Goal: Information Seeking & Learning: Learn about a topic

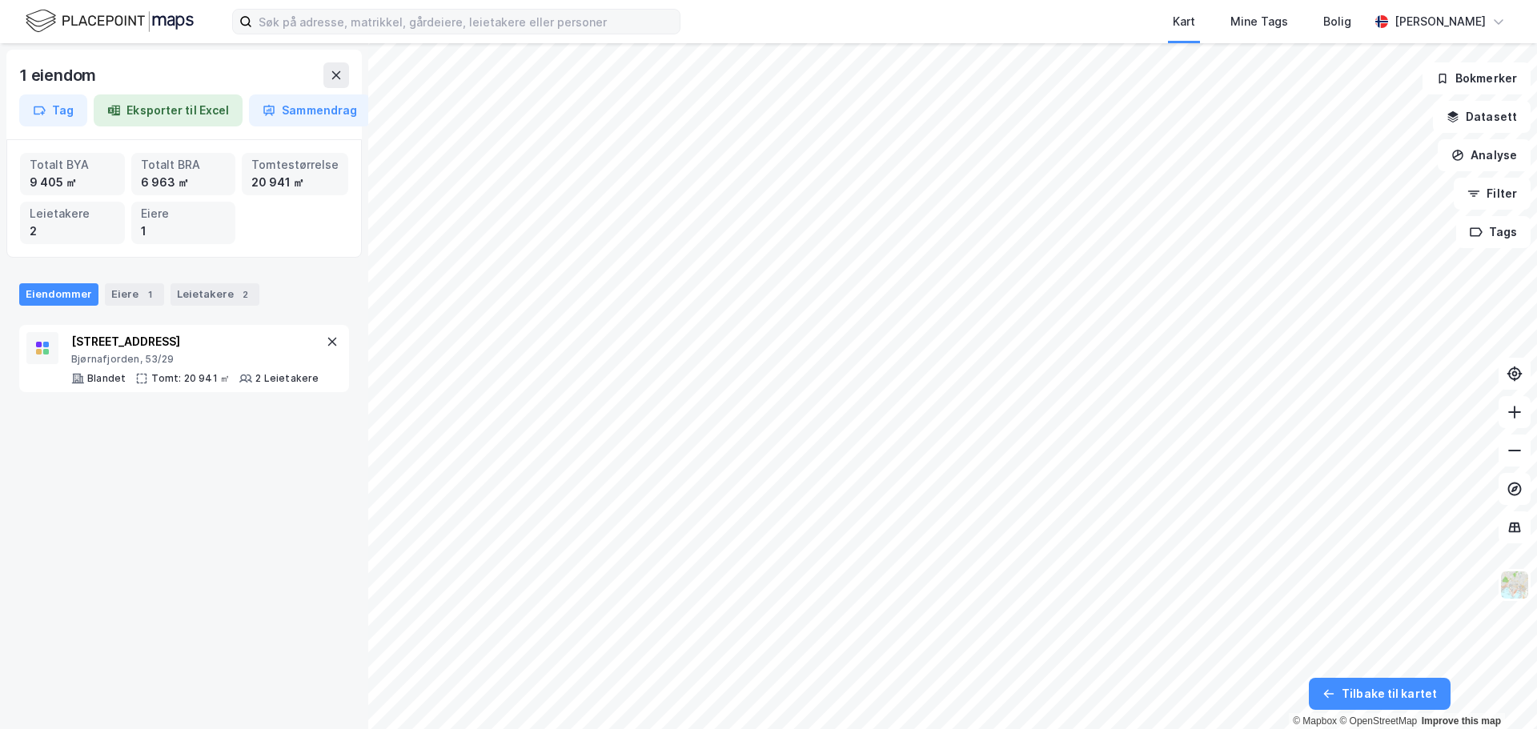
drag, startPoint x: 290, startPoint y: 7, endPoint x: 288, endPoint y: 18, distance: 11.3
click at [289, 10] on div "Kart Mine Tags Bolig [PERSON_NAME]" at bounding box center [768, 21] width 1537 height 43
click at [287, 22] on input at bounding box center [466, 22] width 428 height 24
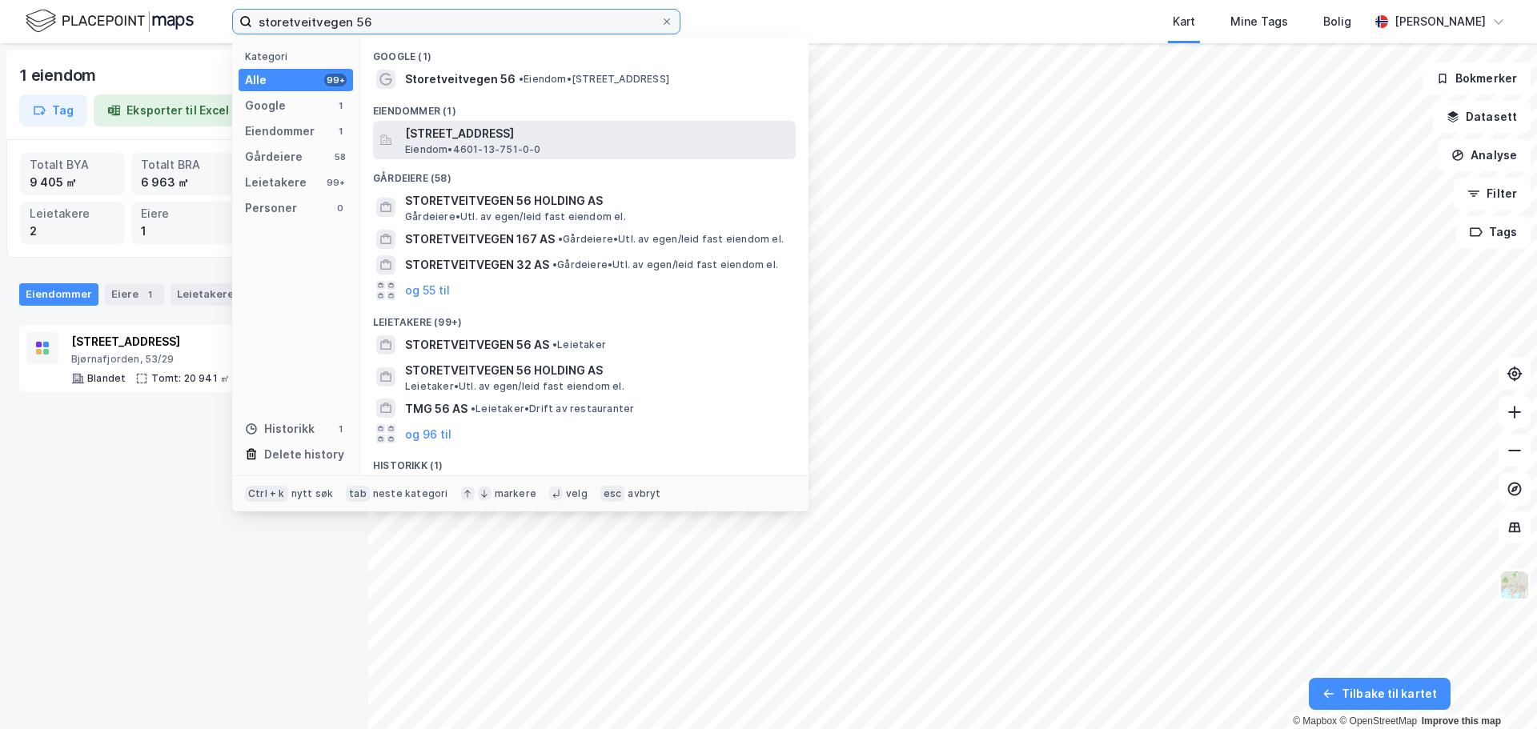
type input "storetveitvegen 56"
click at [478, 133] on span "[STREET_ADDRESS]" at bounding box center [597, 133] width 384 height 19
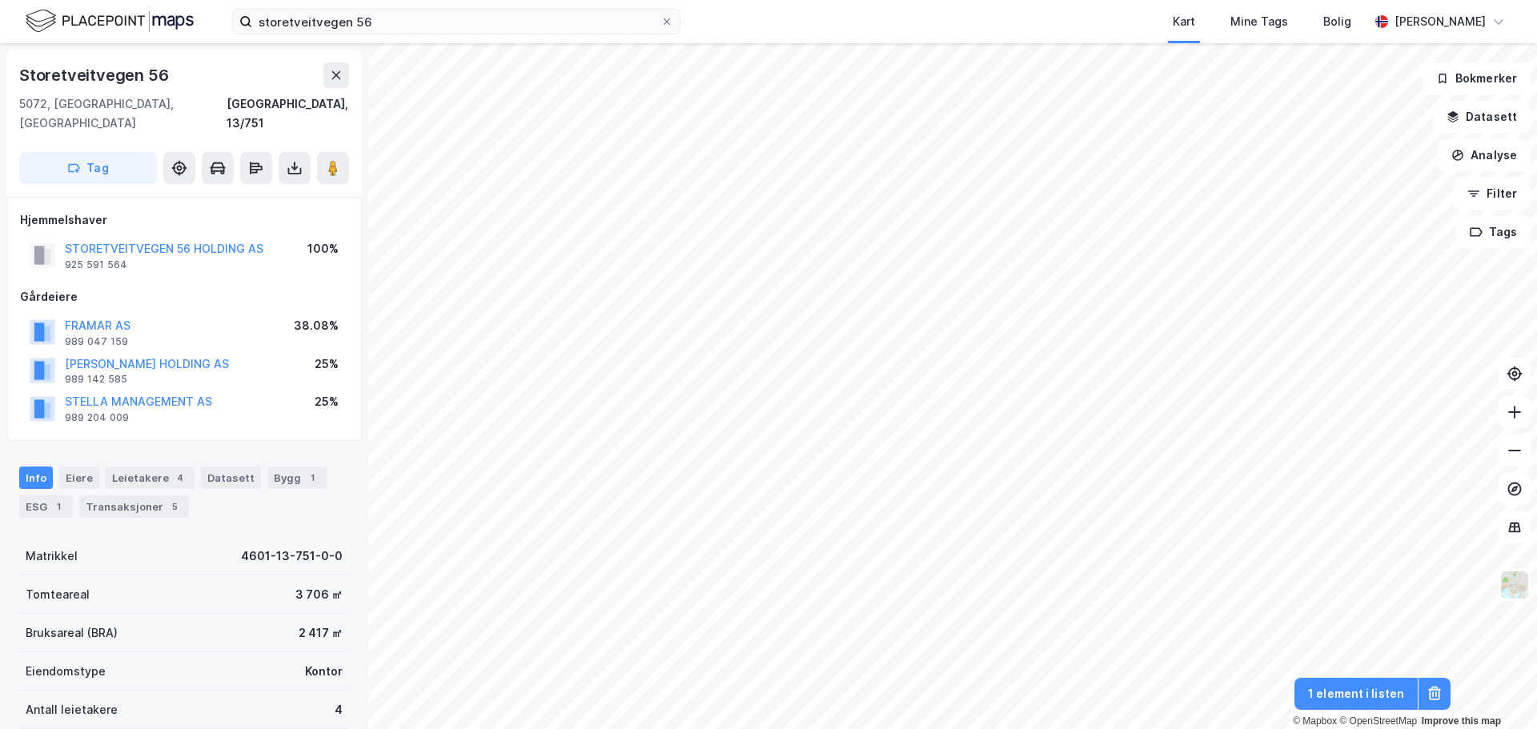
scroll to position [1, 0]
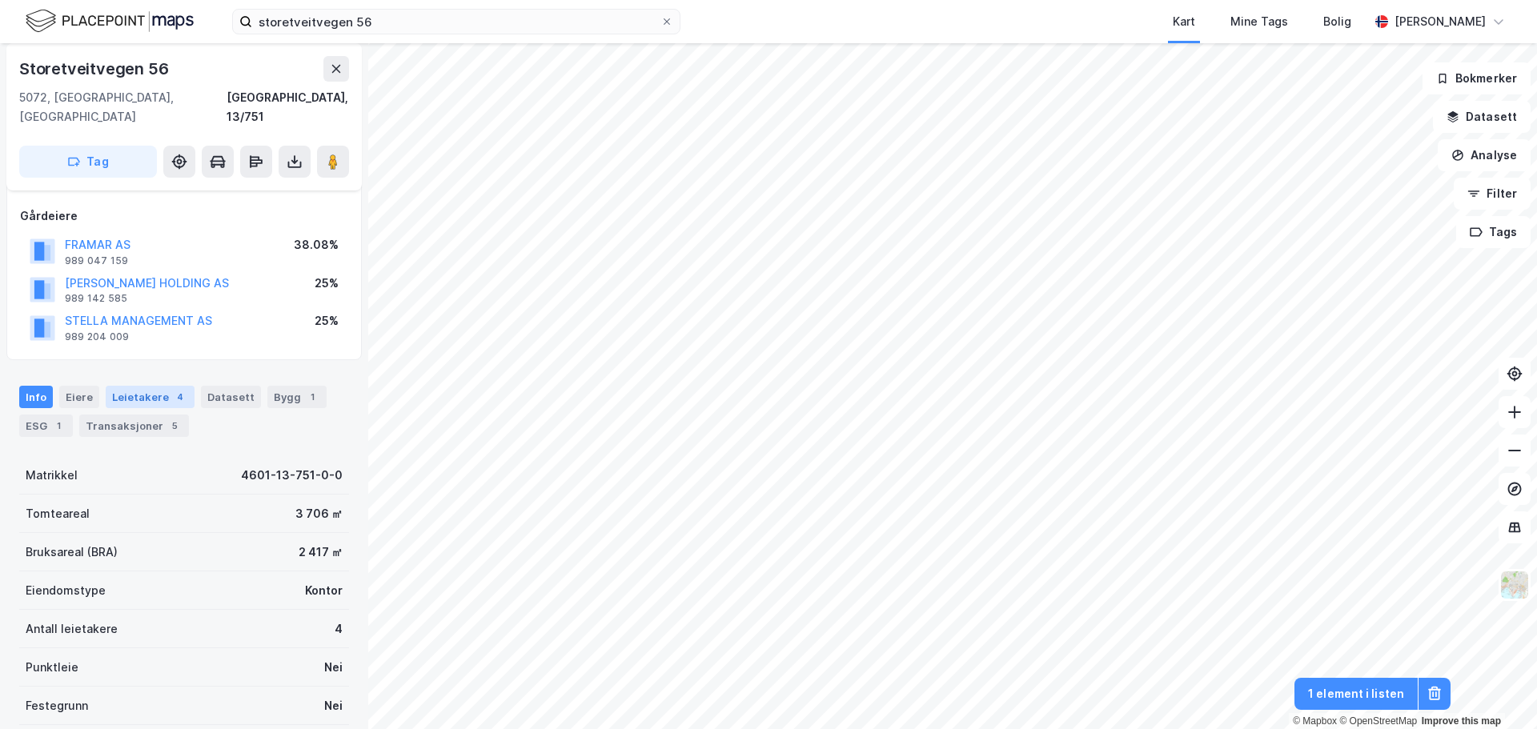
click at [159, 386] on div "Leietakere 4" at bounding box center [150, 397] width 89 height 22
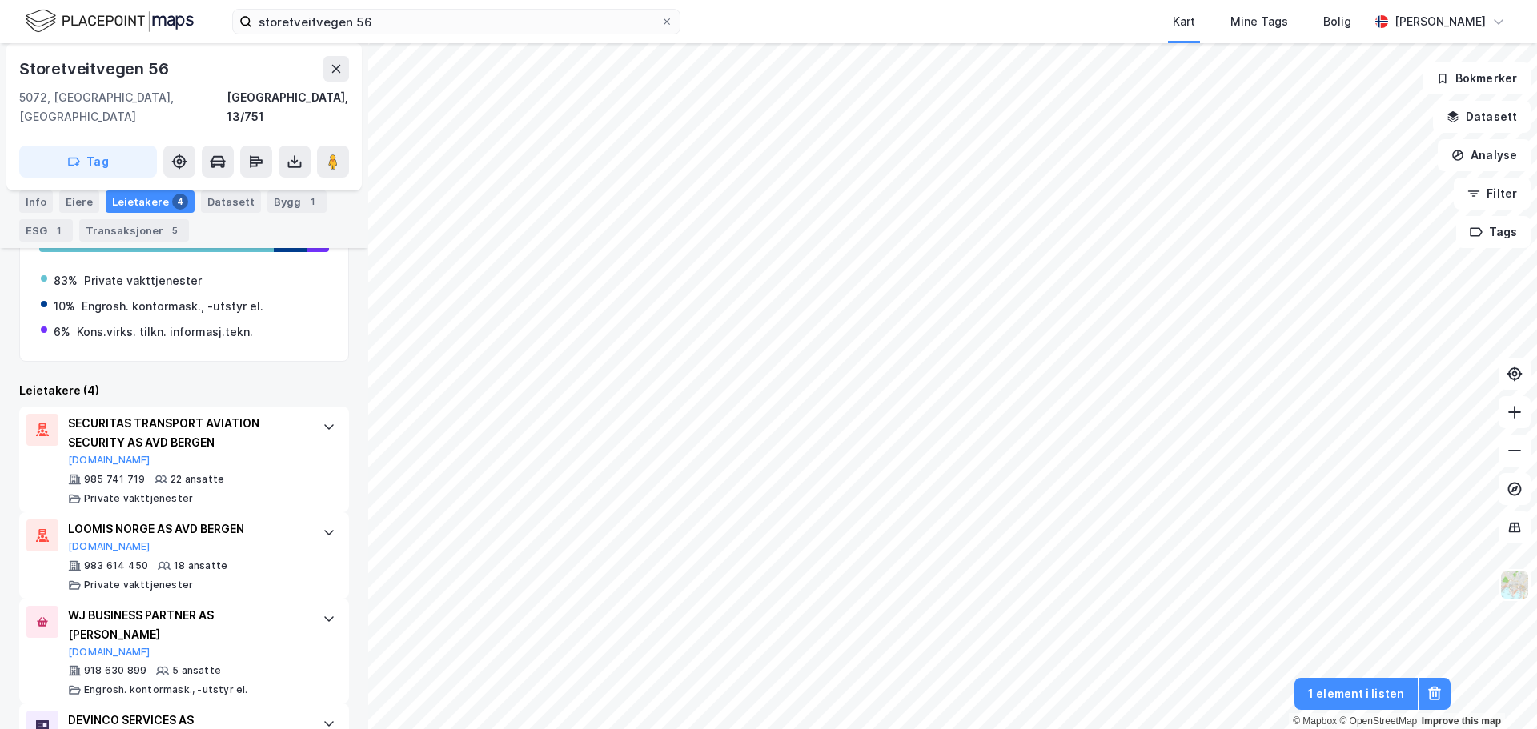
scroll to position [444, 0]
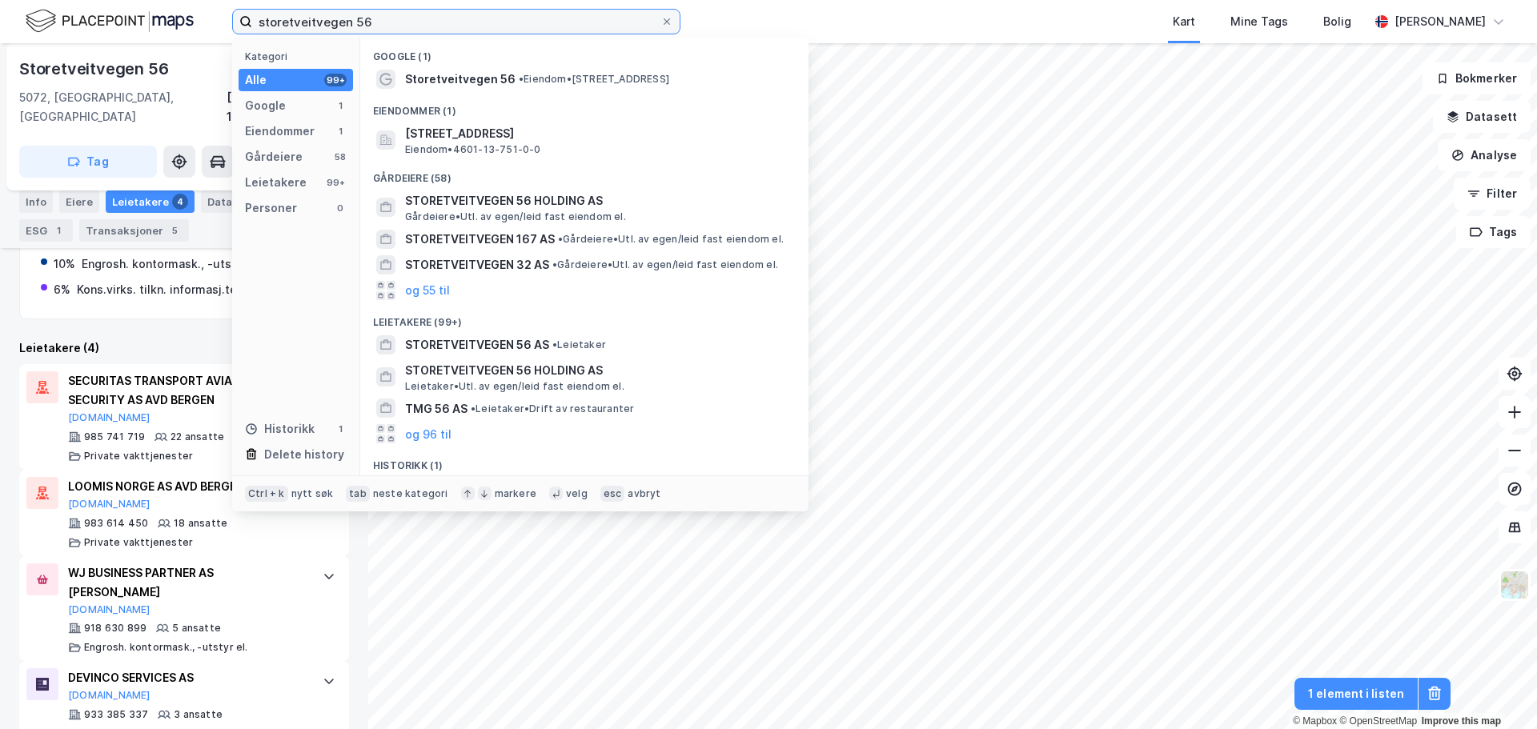
drag, startPoint x: 350, startPoint y: 19, endPoint x: 206, endPoint y: 10, distance: 144.4
click at [206, 10] on div "storetveitvegen 56 Kategori Alle 99+ Google 1 Eiendommer 1 Gårdeiere 58 Leietak…" at bounding box center [768, 21] width 1537 height 43
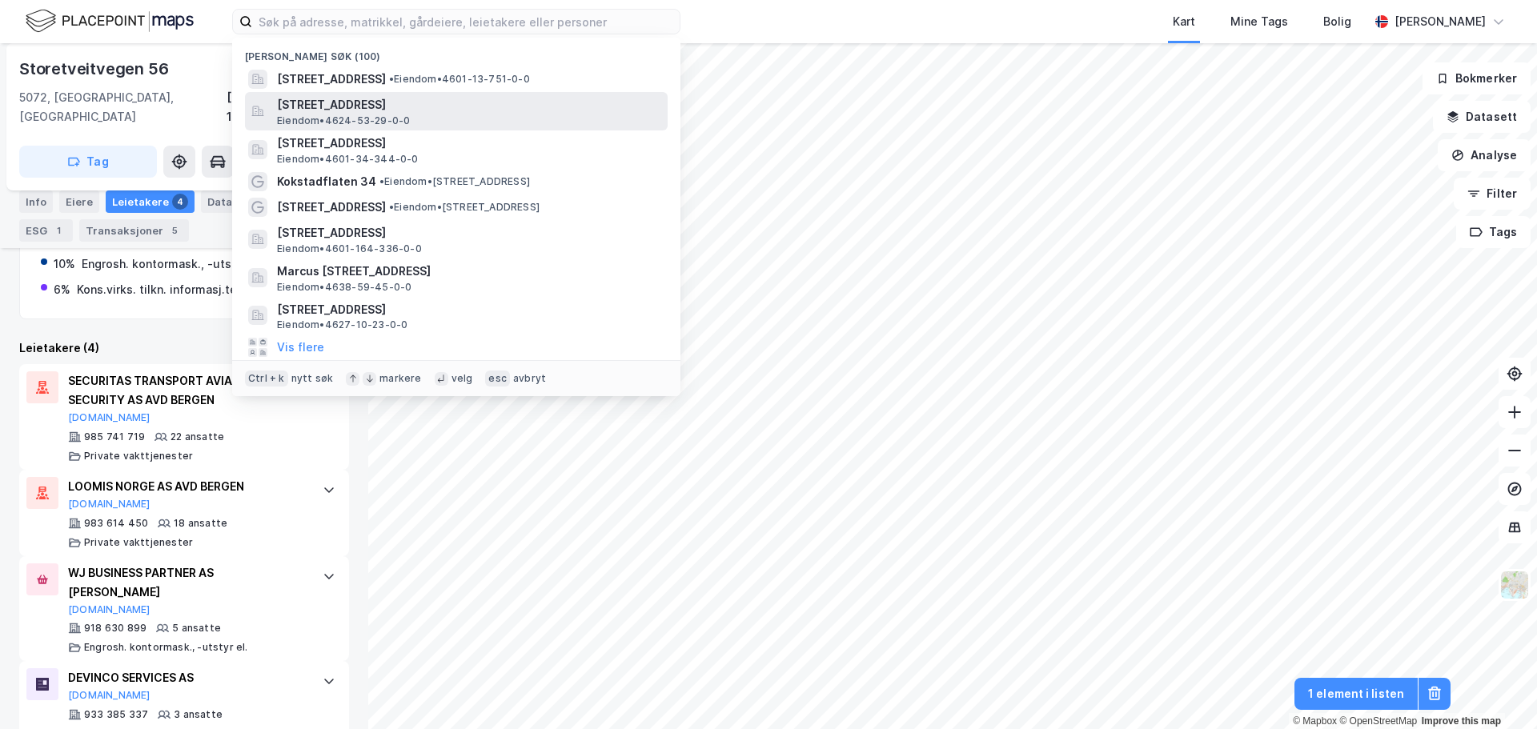
click at [355, 116] on span "Eiendom • 4624-53-29-0-0" at bounding box center [343, 120] width 133 height 13
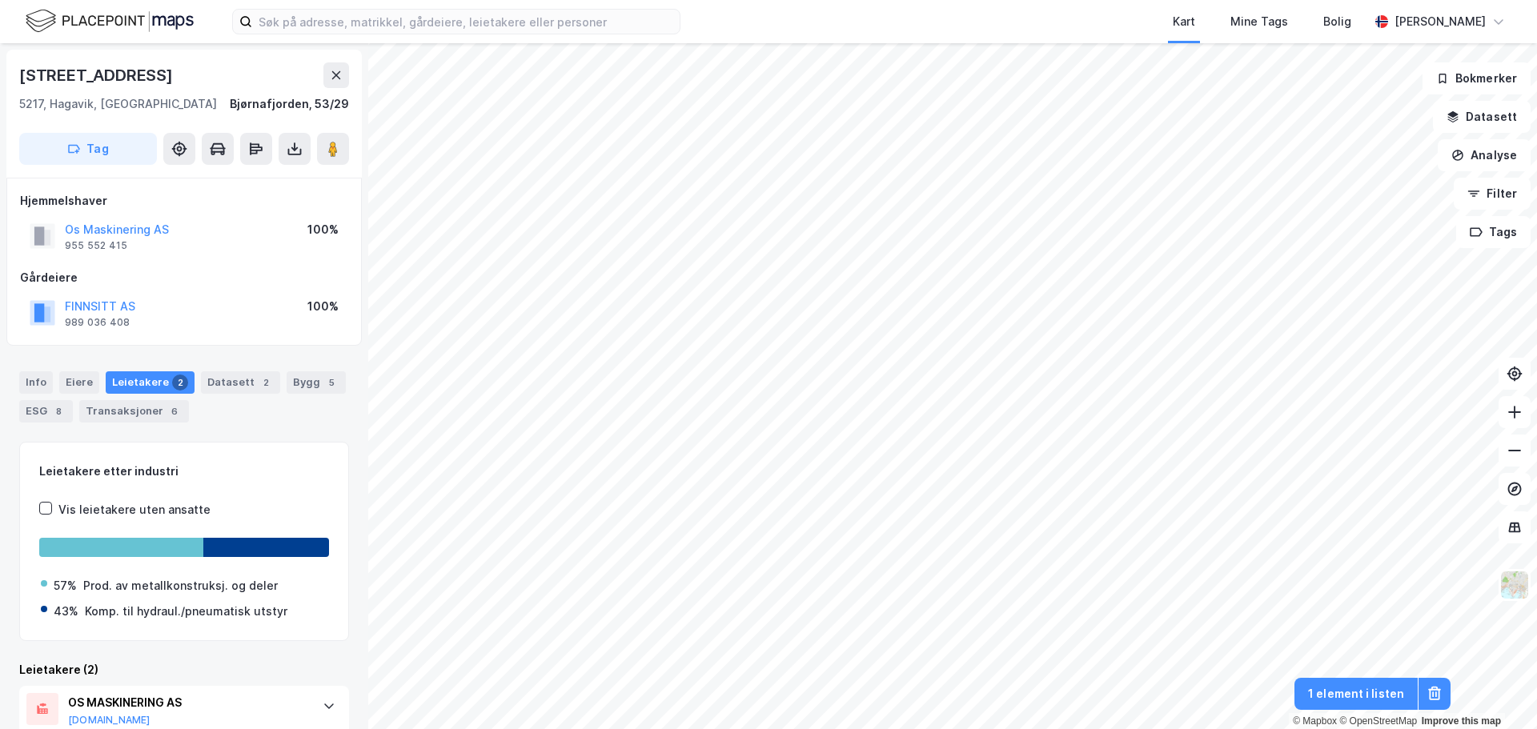
click at [692, 0] on html "Kart Mine Tags Bolig [PERSON_NAME] © Mapbox © OpenStreetMap Improve this map [S…" at bounding box center [768, 364] width 1537 height 729
click at [1511, 598] on img at bounding box center [1515, 585] width 30 height 30
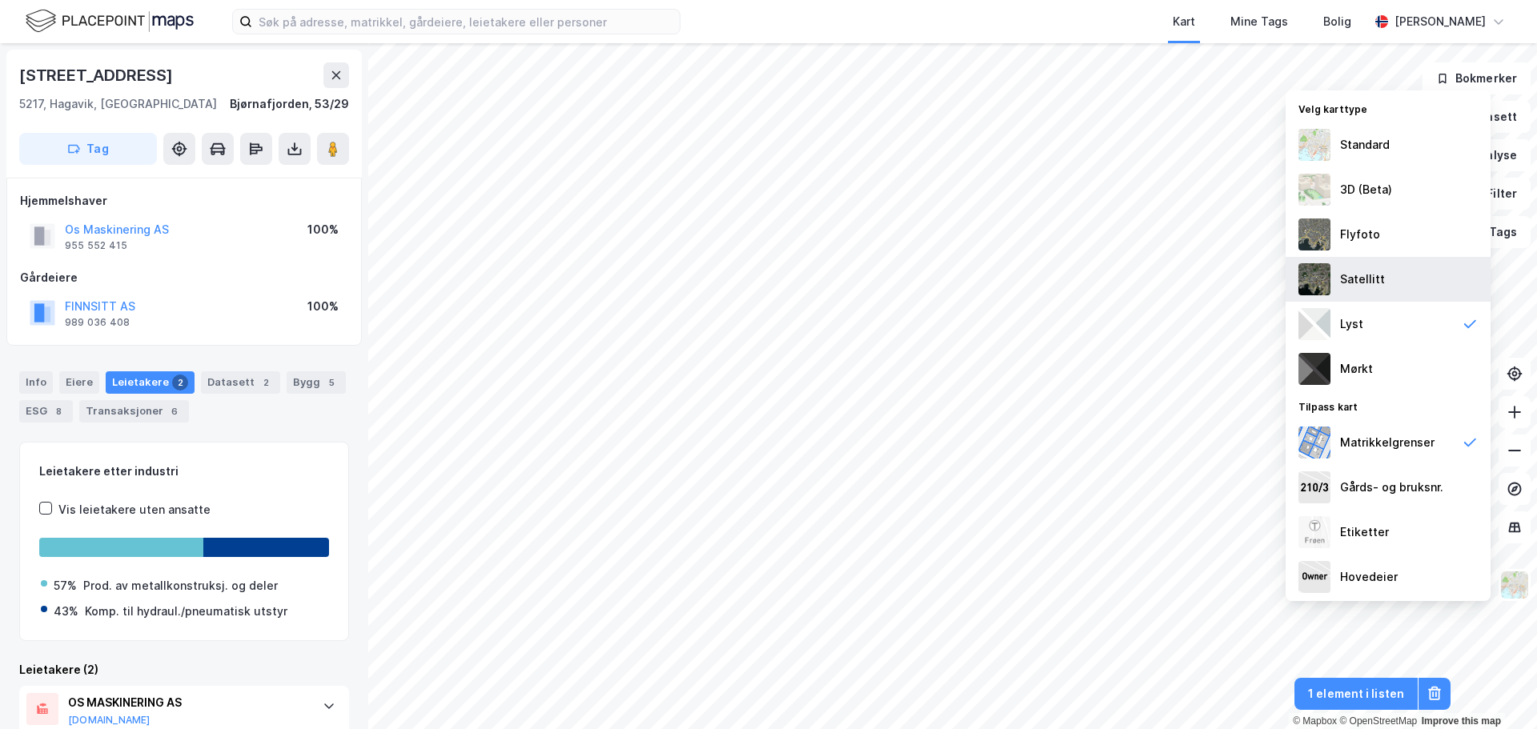
click at [1360, 266] on div "Satellitt" at bounding box center [1388, 279] width 205 height 45
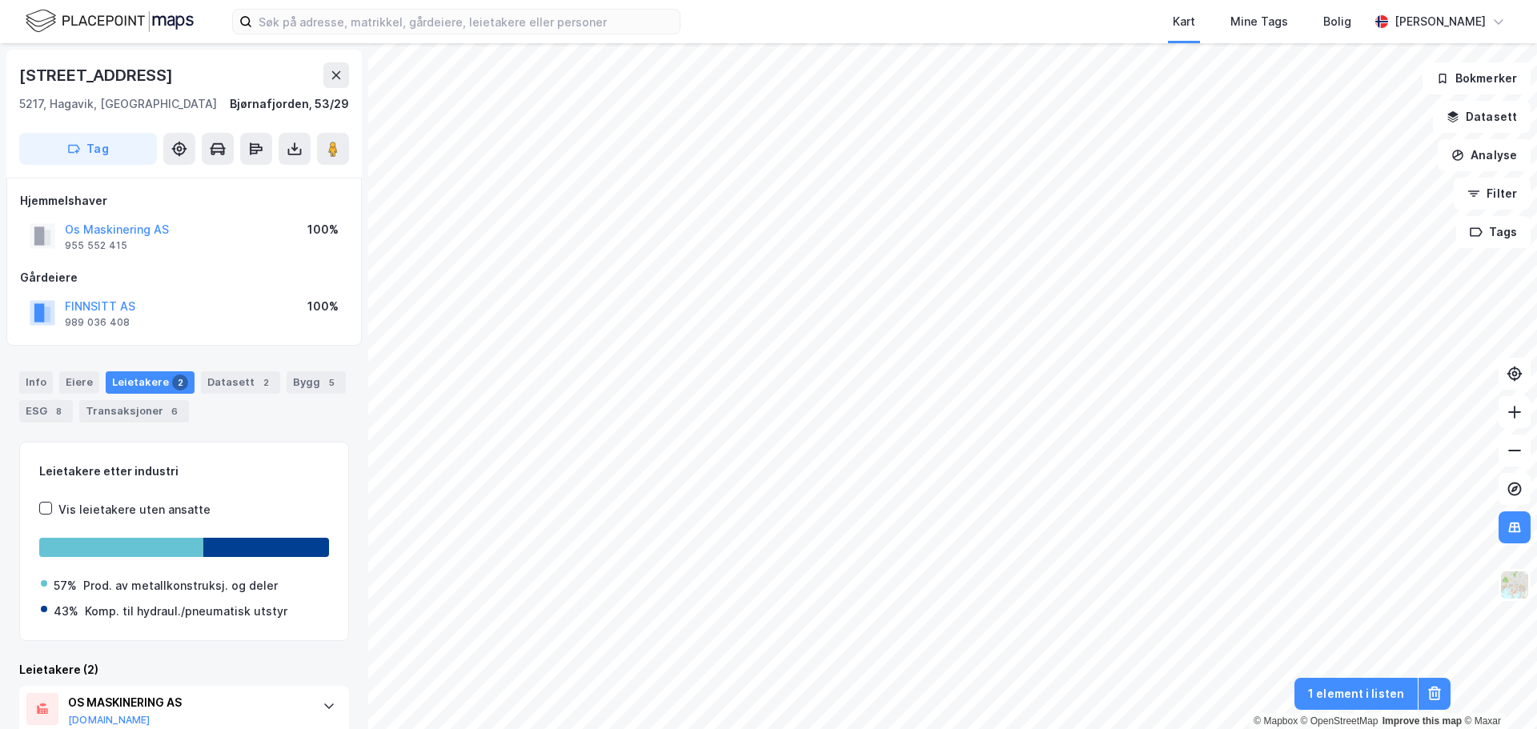
click at [927, 729] on html "Kart Mine Tags Bolig [PERSON_NAME] © Mapbox © OpenStreetMap Improve this map © …" at bounding box center [768, 364] width 1537 height 729
click at [233, 161] on button at bounding box center [218, 149] width 32 height 32
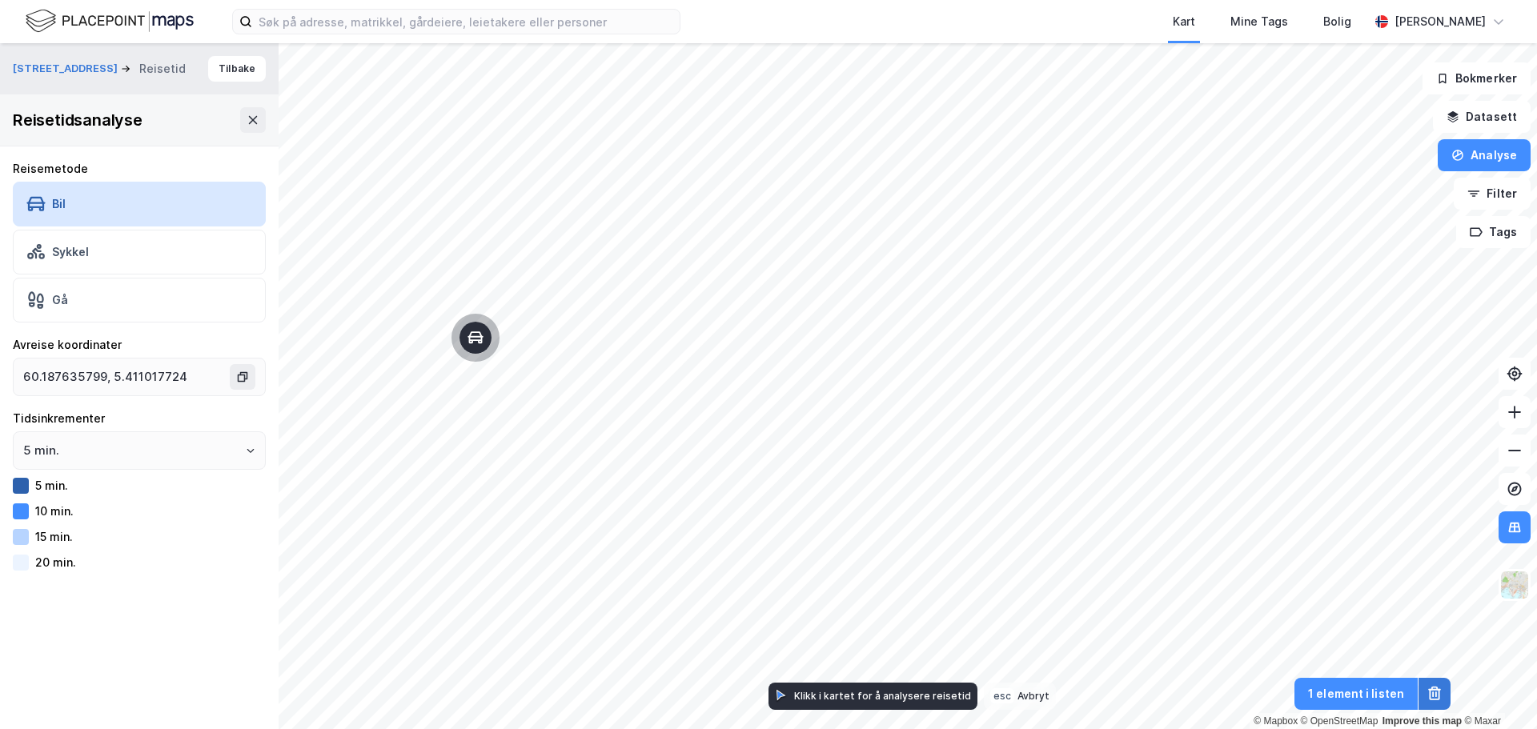
click at [1438, 697] on icon at bounding box center [1435, 694] width 16 height 16
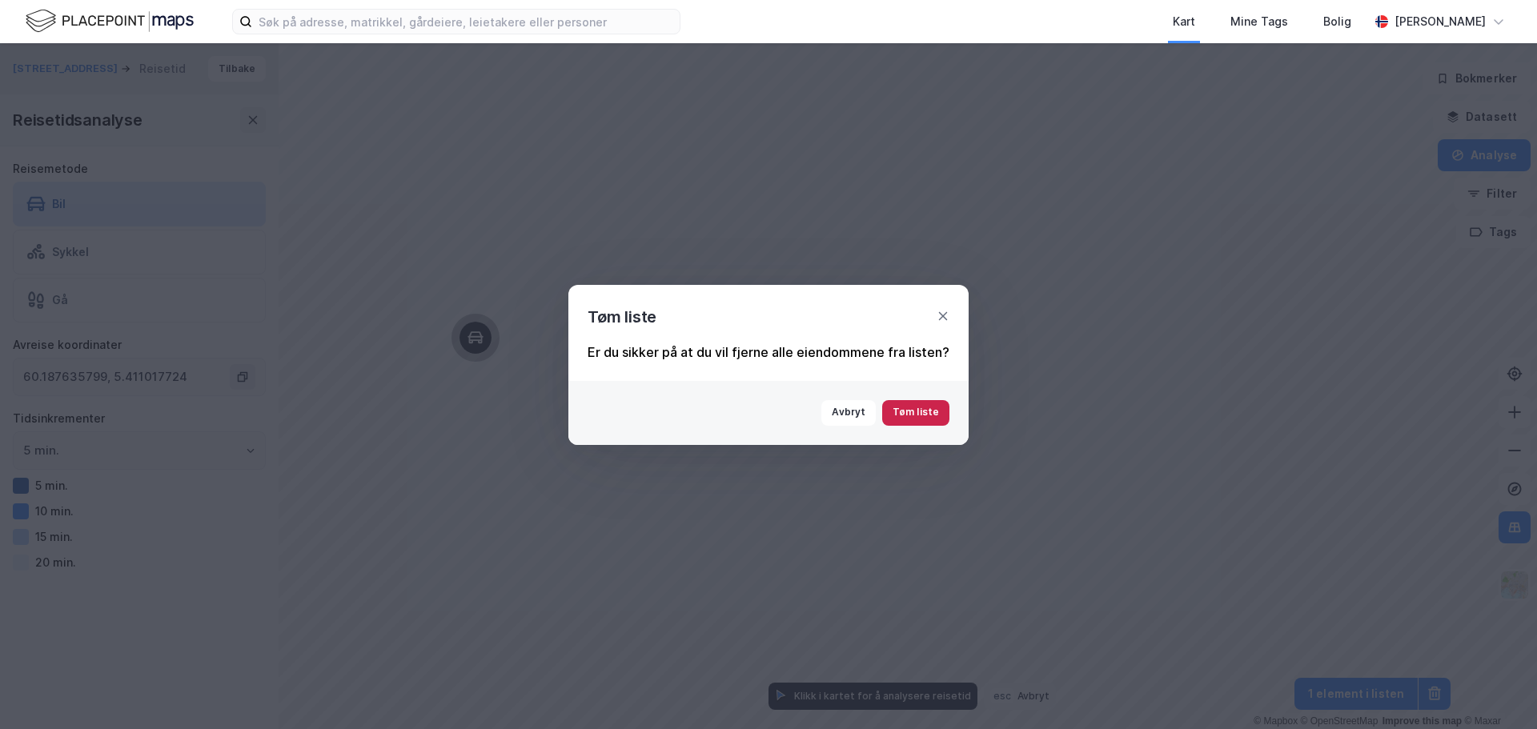
click at [918, 406] on button "Tøm liste" at bounding box center [915, 413] width 67 height 26
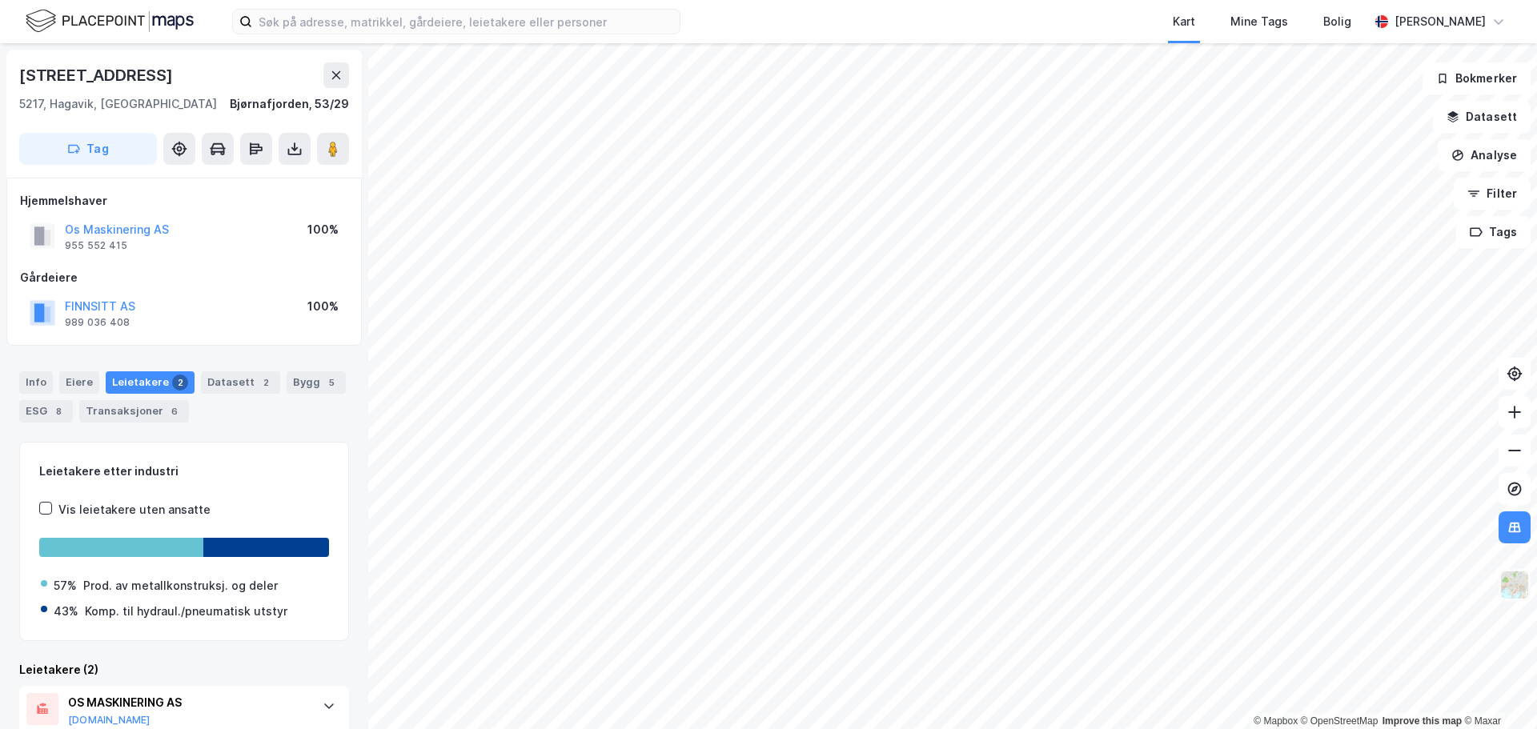
click at [1520, 598] on img at bounding box center [1515, 585] width 30 height 30
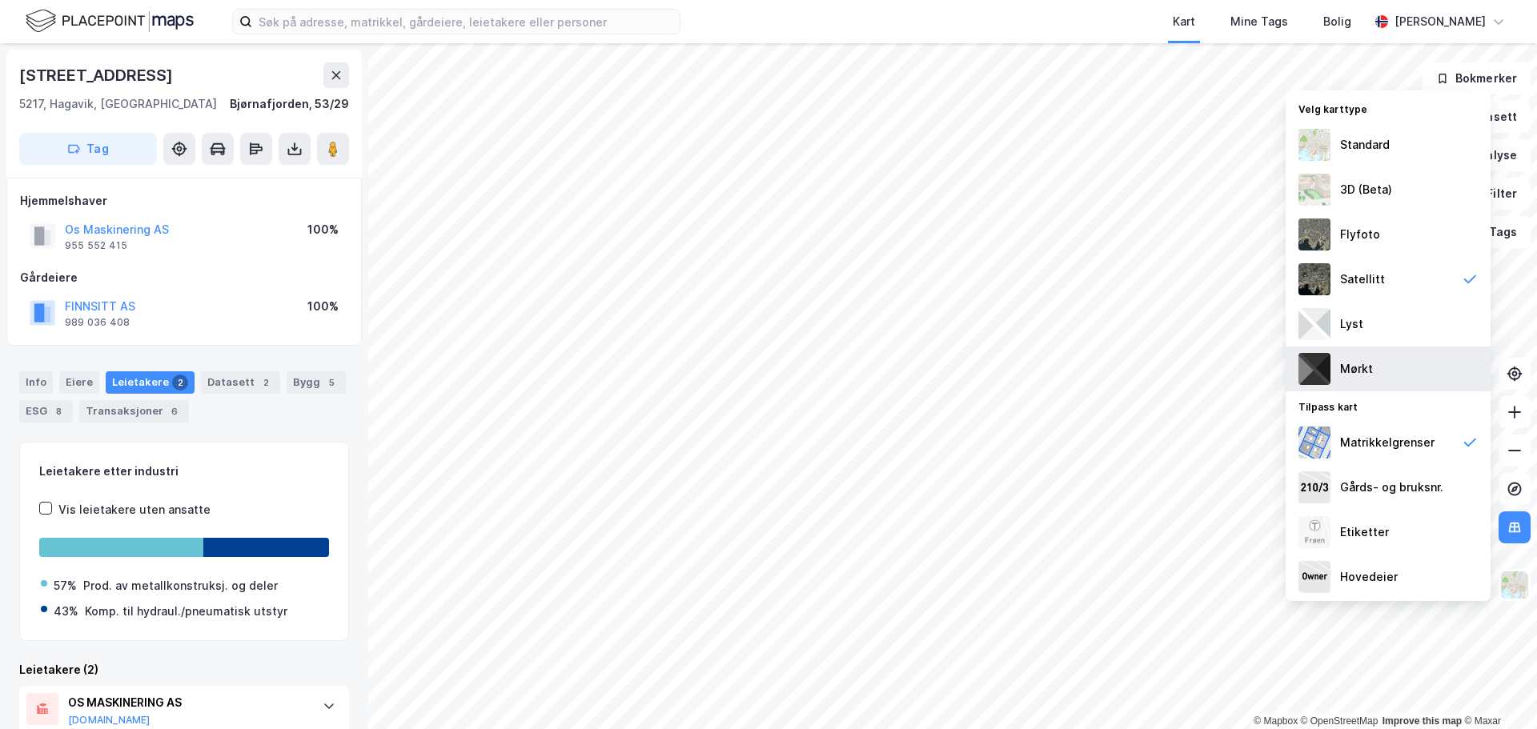
click at [1372, 366] on div "Mørkt" at bounding box center [1356, 369] width 33 height 19
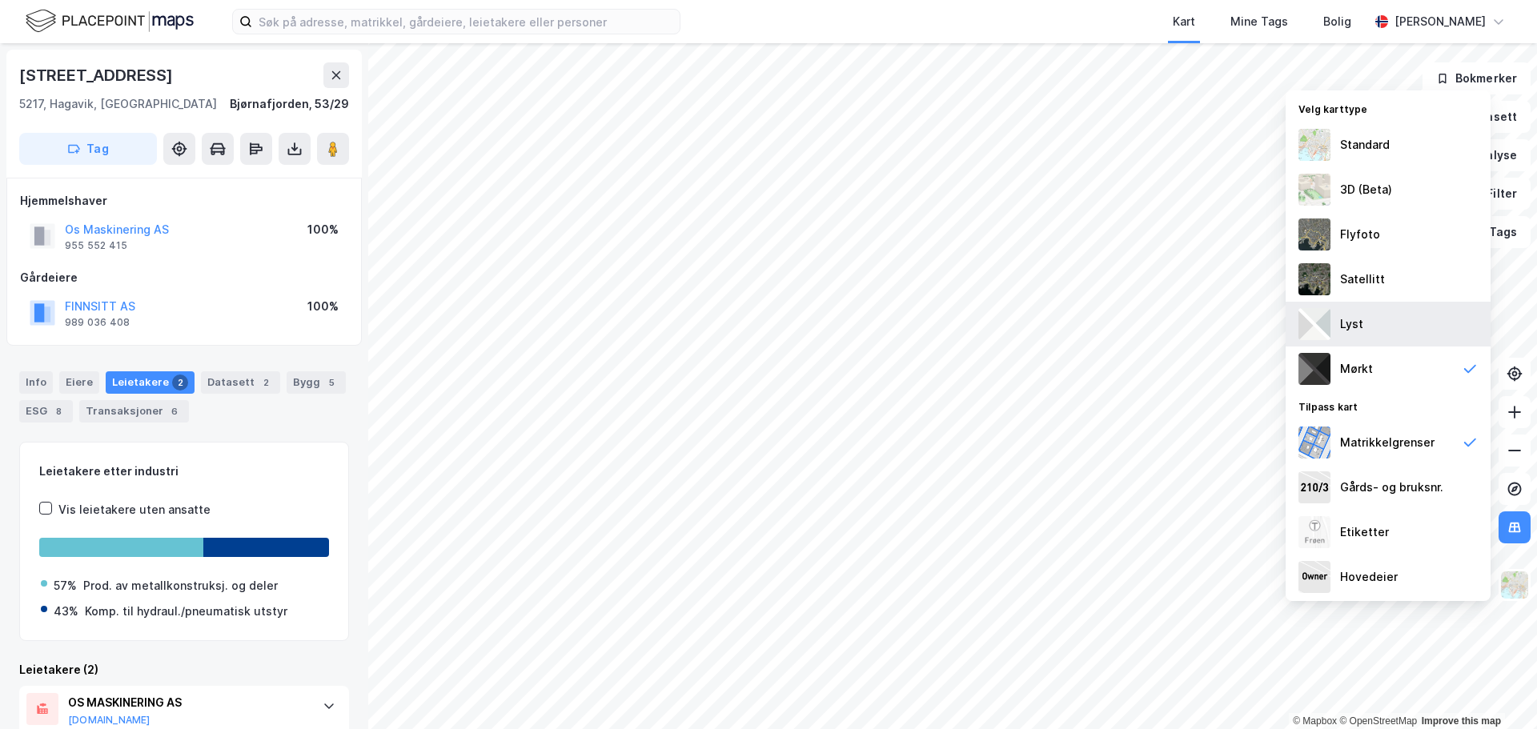
click at [1383, 313] on div "Lyst" at bounding box center [1388, 324] width 205 height 45
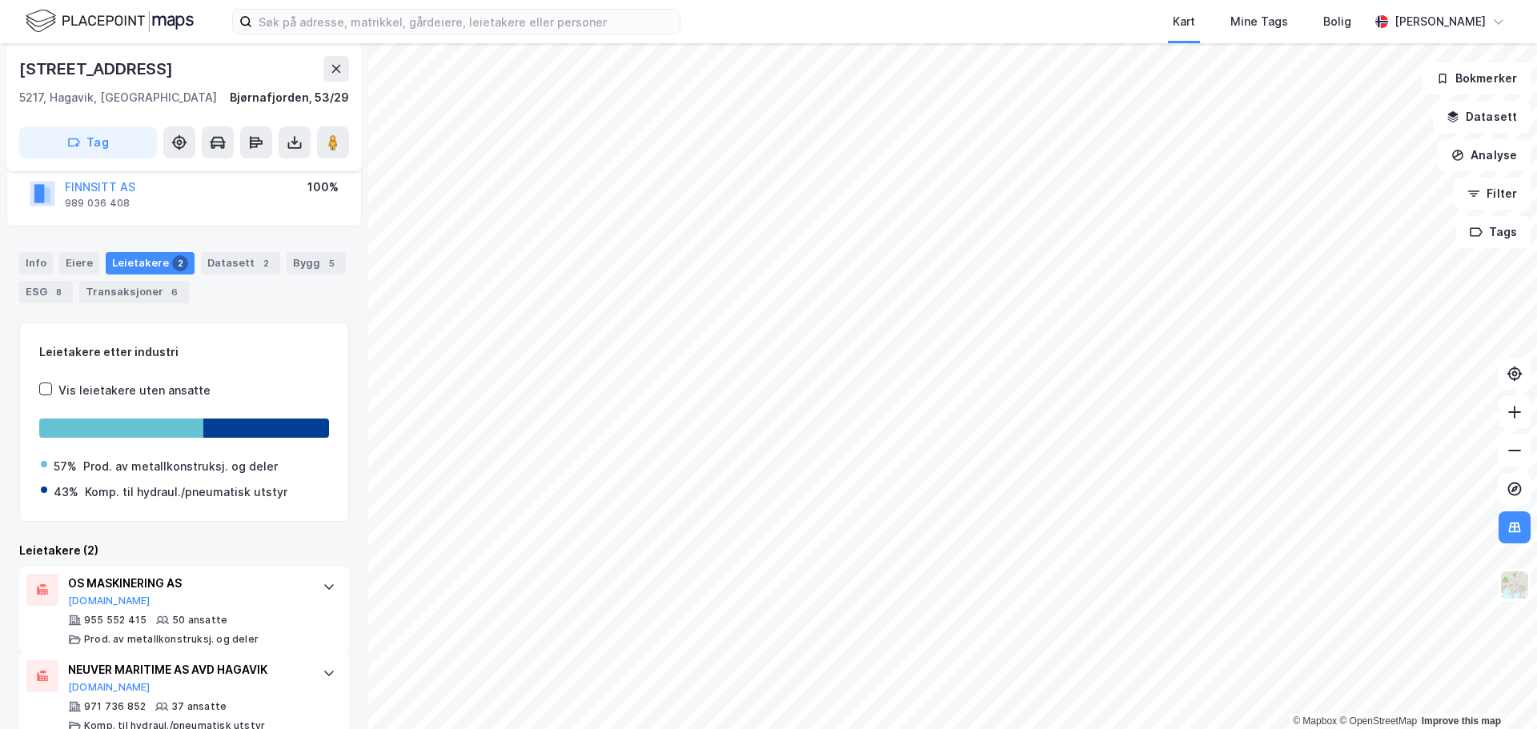
scroll to position [149, 0]
